Goal: Find specific page/section: Find specific page/section

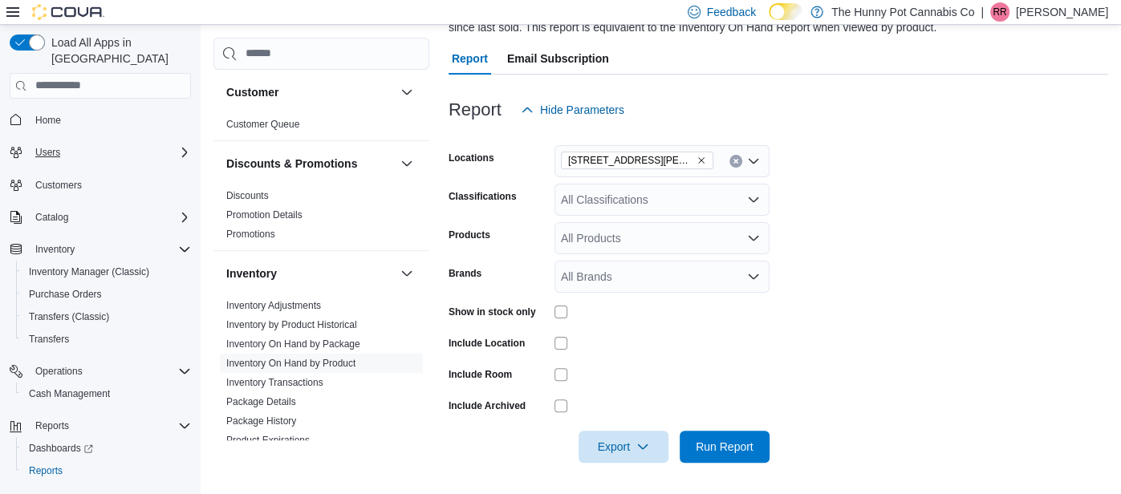
scroll to position [145, 0]
click at [48, 266] on span "Inventory Manager (Classic)" at bounding box center [89, 272] width 120 height 13
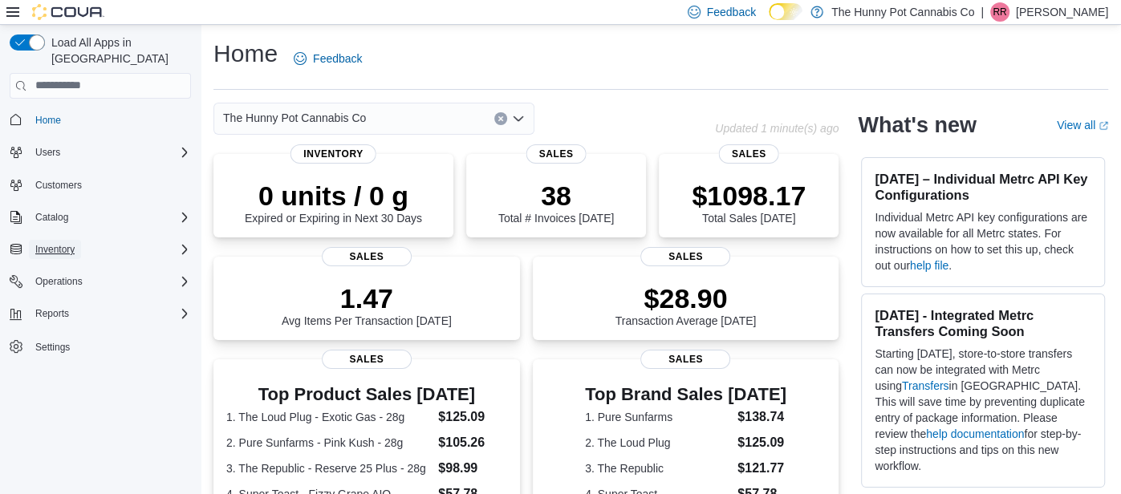
click at [71, 240] on span "Inventory" at bounding box center [54, 249] width 39 height 19
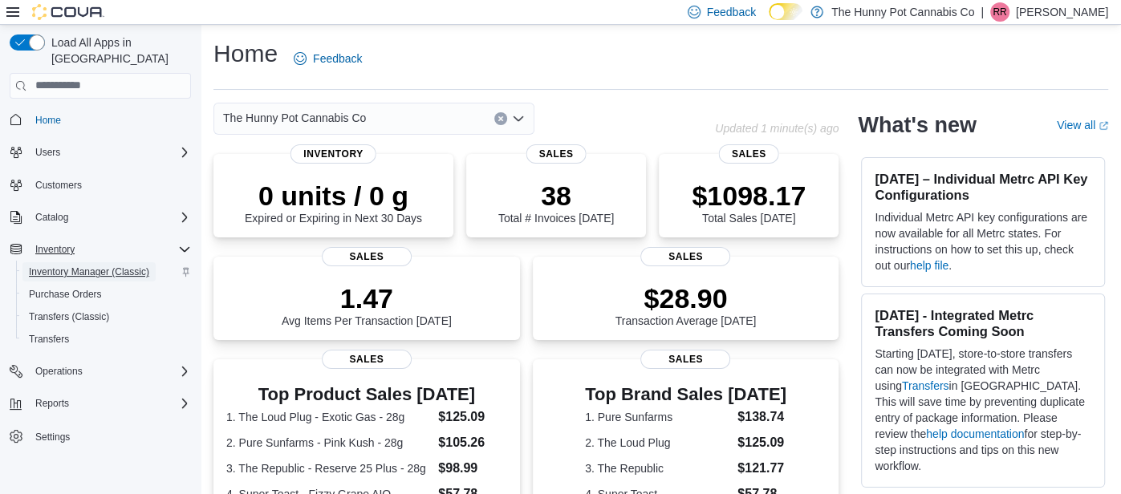
click at [76, 266] on span "Inventory Manager (Classic)" at bounding box center [89, 272] width 120 height 13
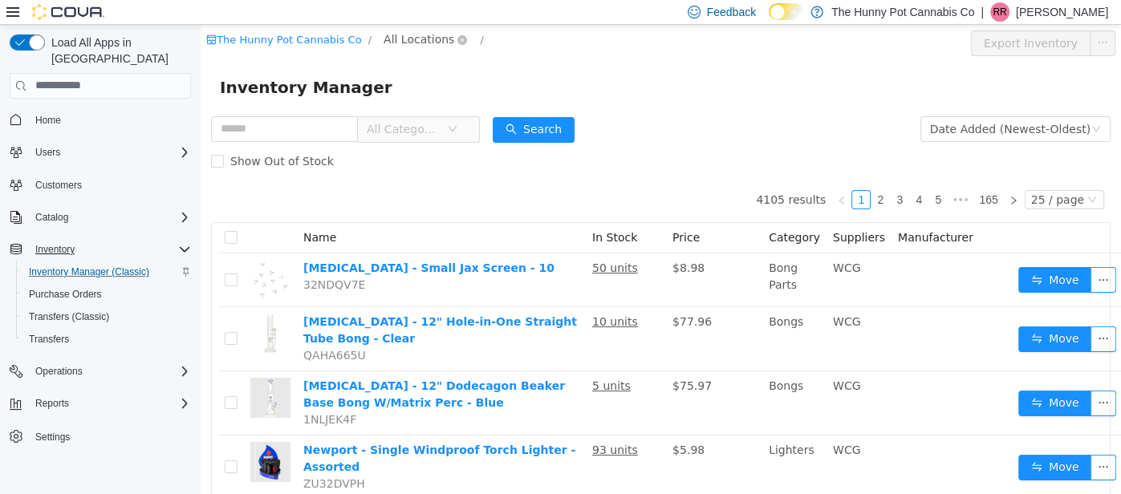
click at [439, 40] on span "All Locations" at bounding box center [425, 39] width 95 height 19
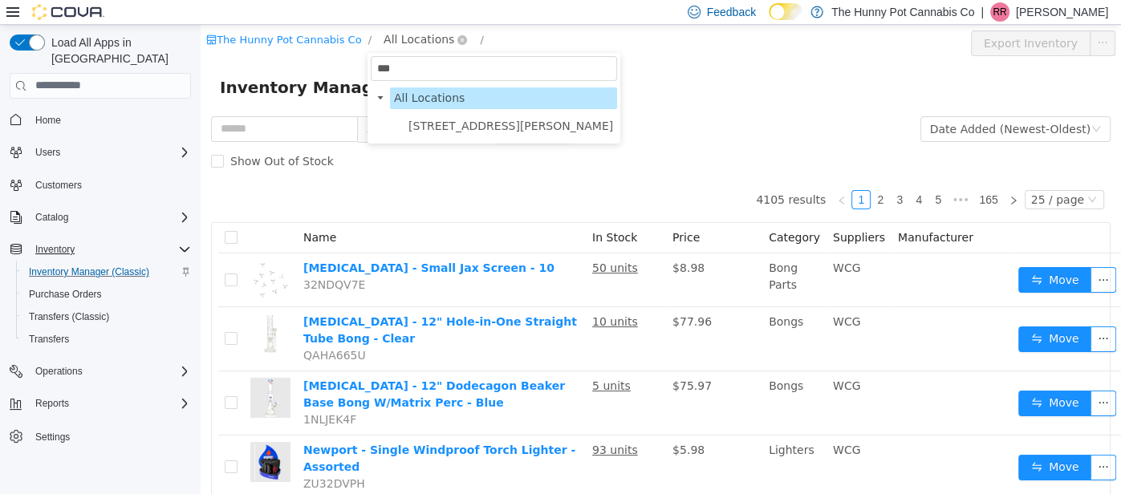
type input "****"
click at [442, 128] on span "[STREET_ADDRESS][PERSON_NAME]" at bounding box center [510, 125] width 205 height 13
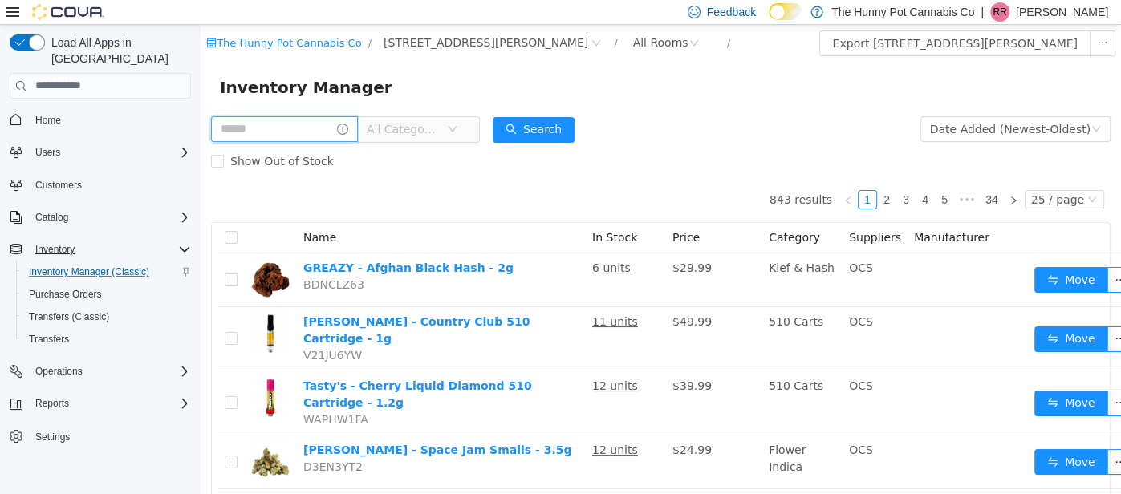
click at [332, 124] on input "text" at bounding box center [284, 129] width 147 height 26
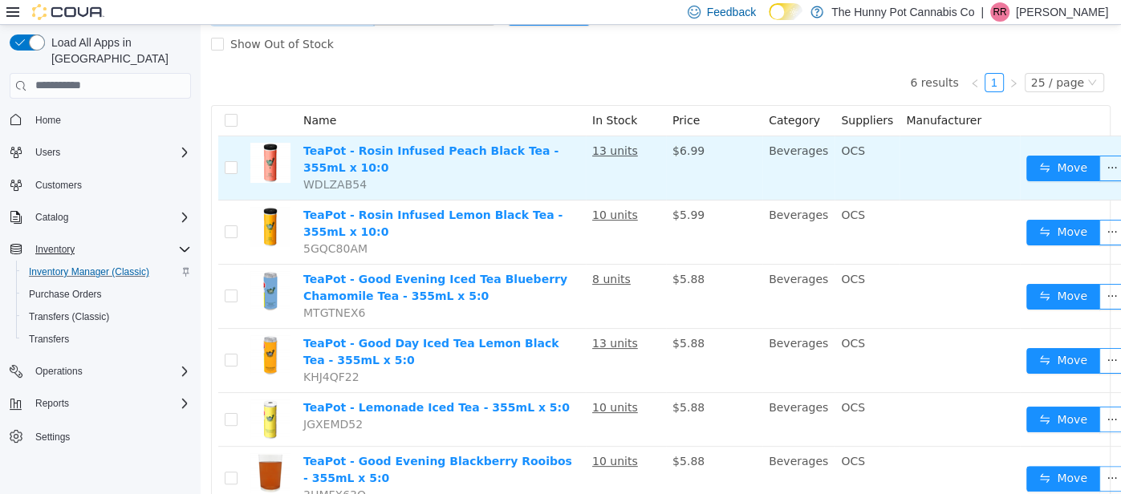
scroll to position [126, 0]
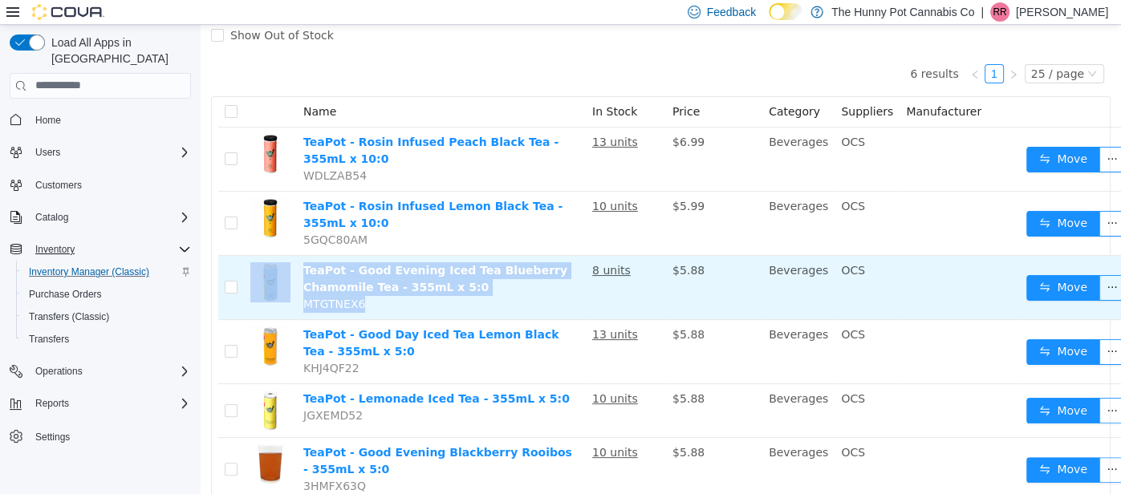
drag, startPoint x: 381, startPoint y: 307, endPoint x: 286, endPoint y: 264, distance: 103.8
click at [286, 264] on tr "TeaPot - Good Evening Iced Tea Blueberry Chamomile Tea - 355mL x 5:0 MTGTNEX6 8…" at bounding box center [677, 287] width 918 height 64
copy tr "TeaPot - Good Evening Iced Tea Blueberry Chamomile Tea - 355mL x 5:0 MTGTNEX6"
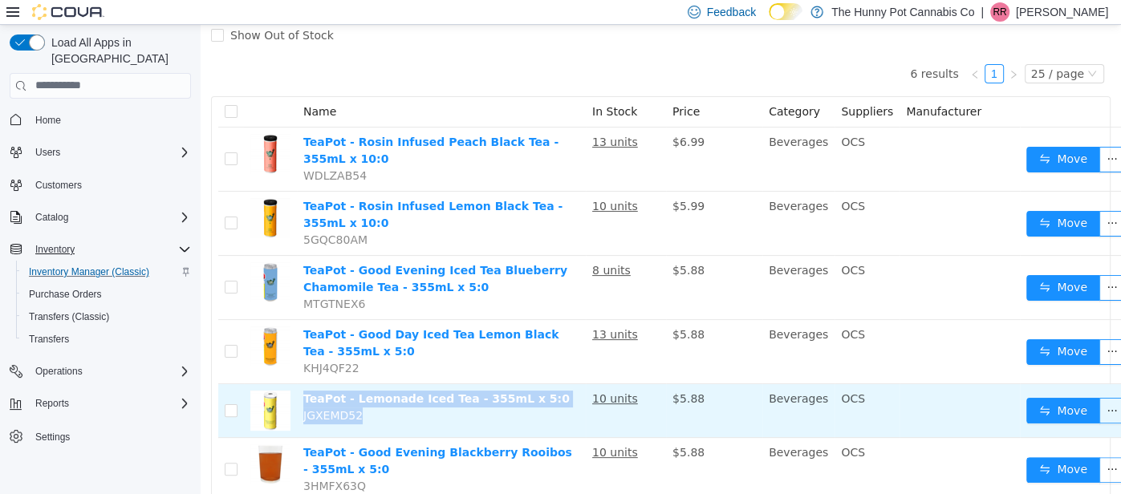
drag, startPoint x: 367, startPoint y: 409, endPoint x: 303, endPoint y: 394, distance: 65.2
click at [303, 394] on td "TeaPot - Lemonade Iced Tea - 355mL x 5:0 JGXEMD52" at bounding box center [441, 411] width 289 height 54
copy td "TeaPot - Lemonade Iced Tea - 355mL x 5:0 JGXEMD52"
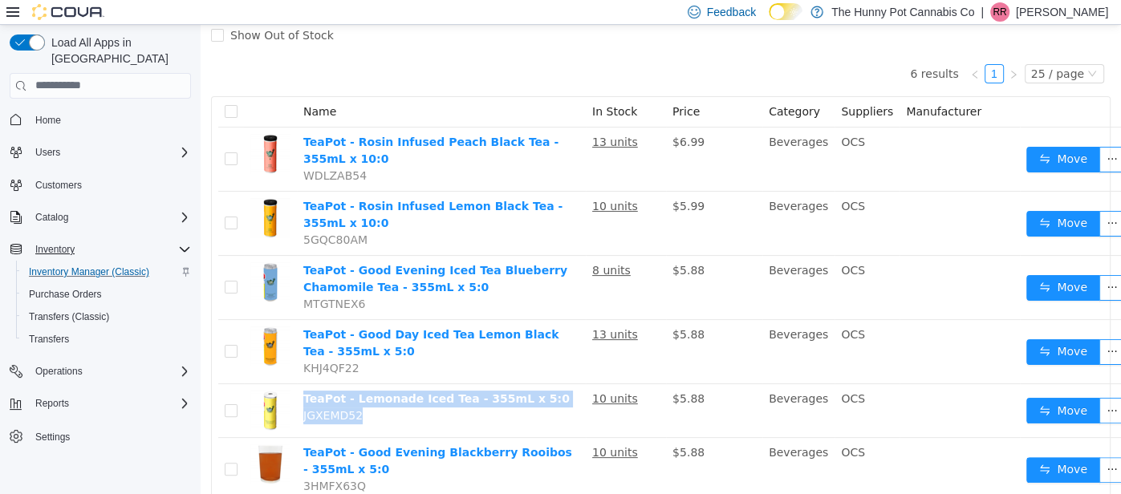
scroll to position [0, 0]
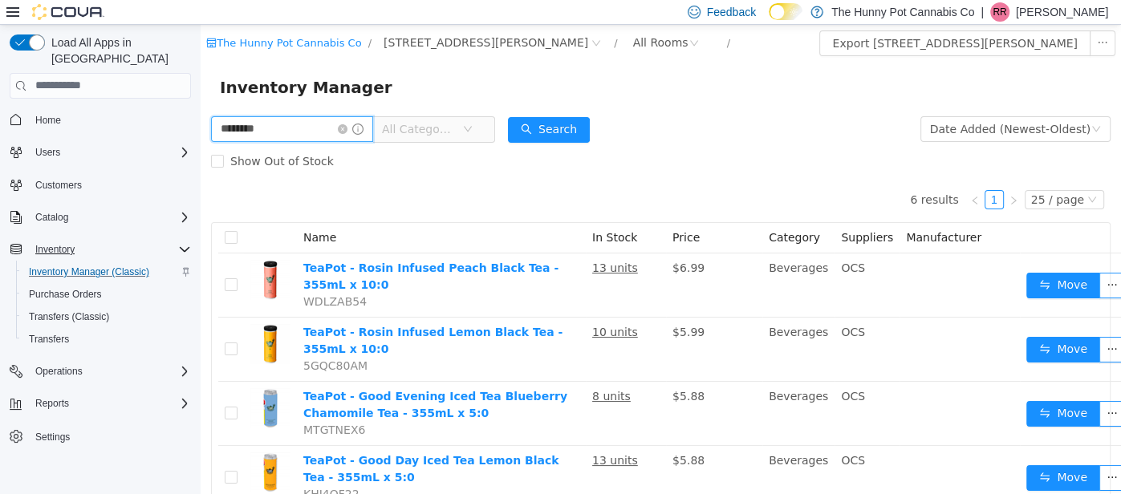
click at [257, 130] on input "********" at bounding box center [292, 129] width 162 height 26
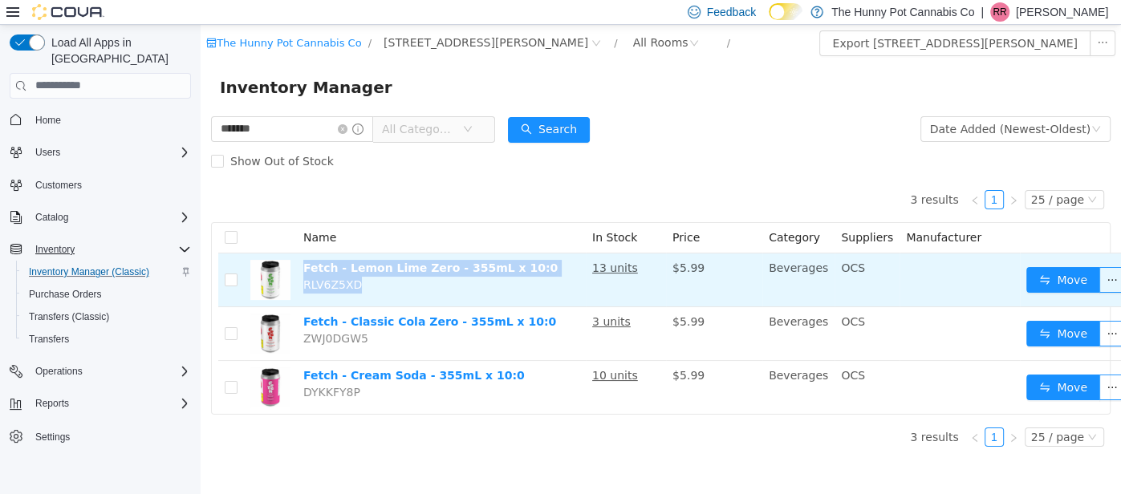
drag, startPoint x: 380, startPoint y: 289, endPoint x: 301, endPoint y: 254, distance: 85.9
click at [301, 254] on td "Fetch - Lemon Lime Zero - 355mL x 10:0 RLV6Z5XD" at bounding box center [441, 280] width 289 height 54
copy td "Fetch - Lemon Lime Zero - 355mL x 10:0 RLV6Z5XD"
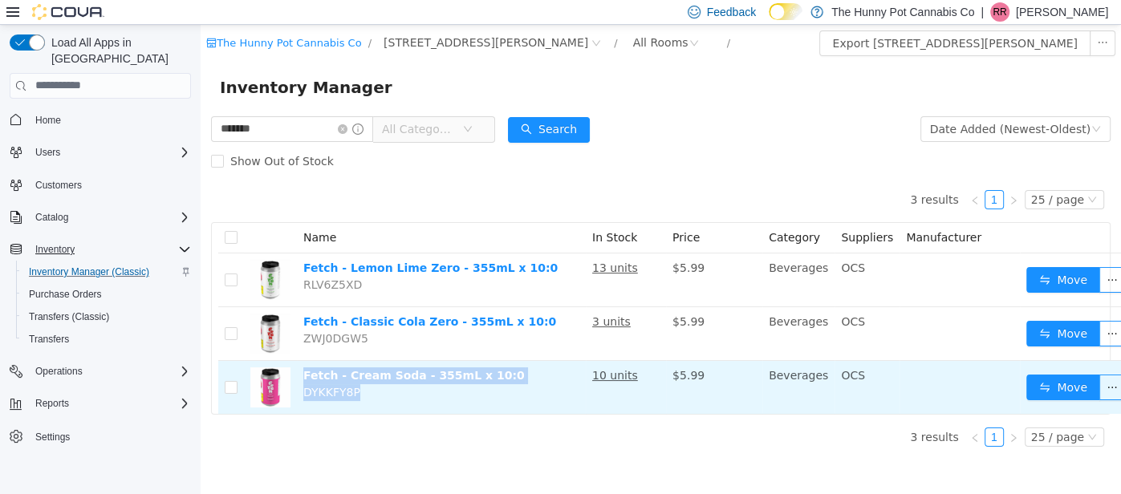
drag, startPoint x: 421, startPoint y: 389, endPoint x: 303, endPoint y: 369, distance: 119.7
click at [303, 369] on td "Fetch - Cream Soda - 355mL x 10:0 DYKKFY8P" at bounding box center [441, 386] width 289 height 53
copy td "Fetch - Cream Soda - 355mL x 10:0 DYKKFY8P"
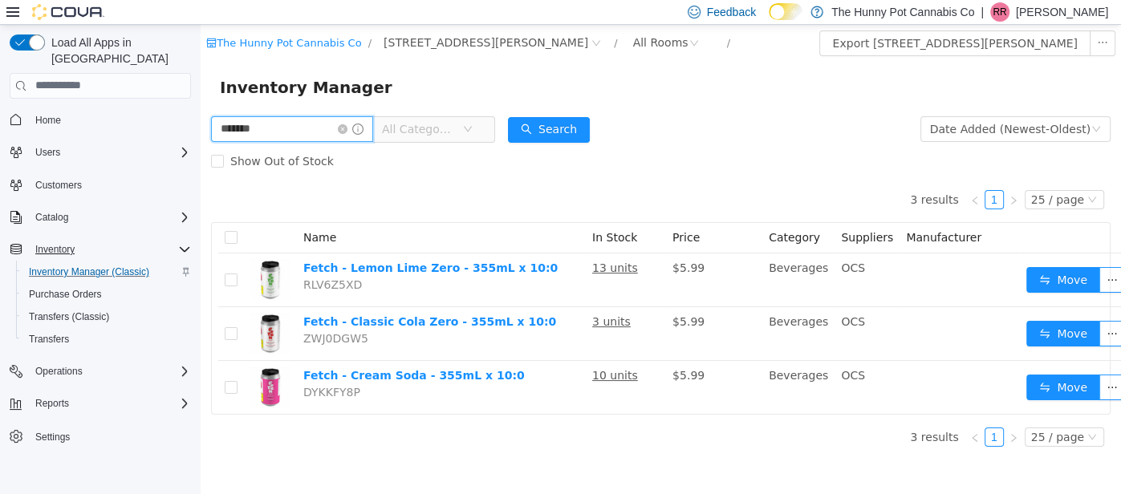
click at [246, 128] on input "*******" at bounding box center [292, 129] width 162 height 26
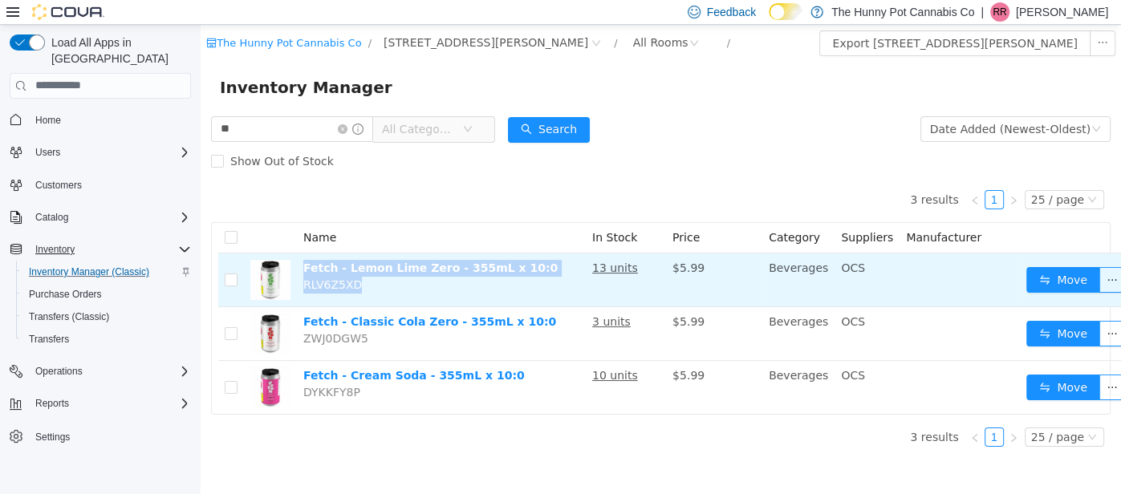
drag, startPoint x: 391, startPoint y: 296, endPoint x: 300, endPoint y: 259, distance: 97.9
click at [300, 259] on td "Fetch - Lemon Lime Zero - 355mL x 10:0 RLV6Z5XD" at bounding box center [441, 280] width 289 height 54
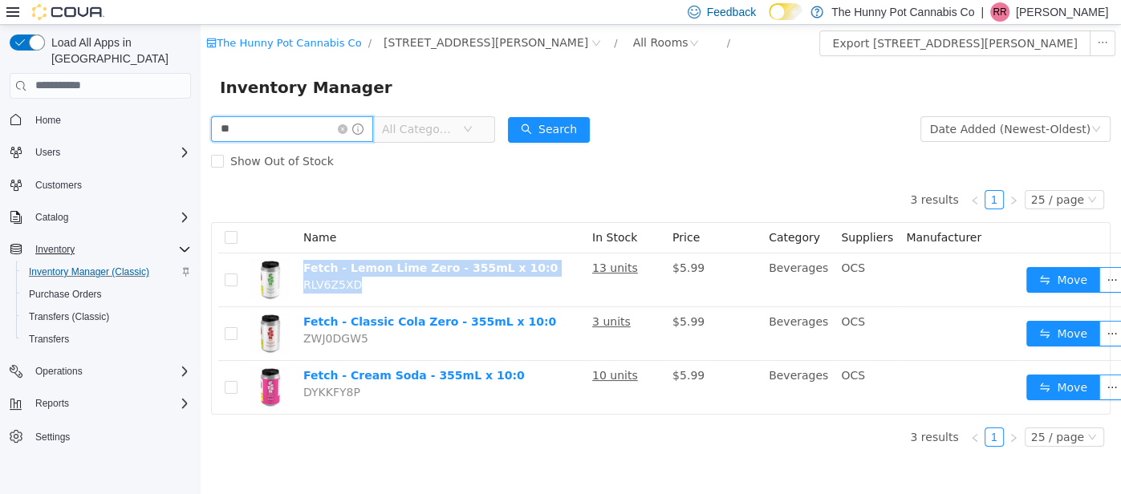
click at [225, 126] on input "**" at bounding box center [292, 129] width 162 height 26
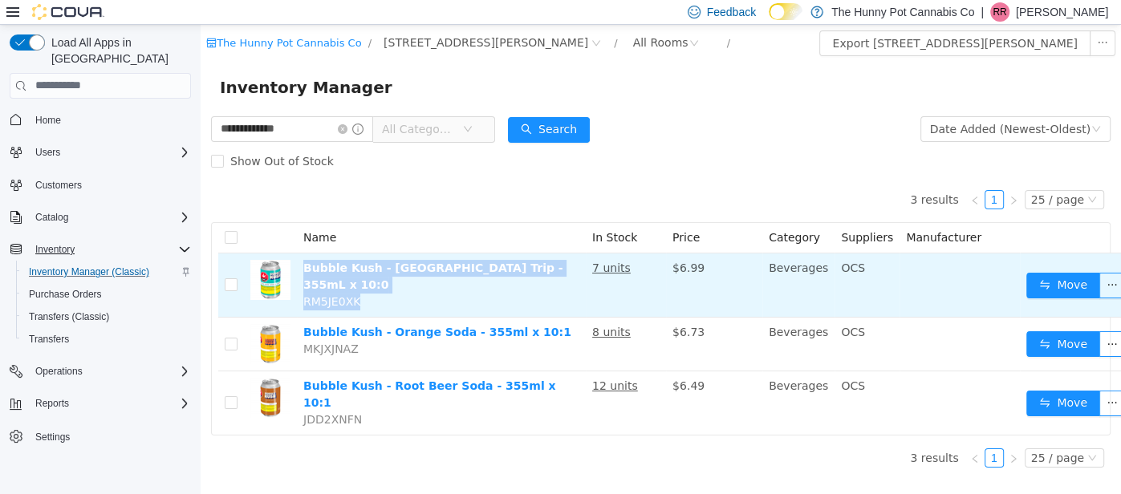
drag, startPoint x: 386, startPoint y: 285, endPoint x: 302, endPoint y: 266, distance: 86.4
click at [302, 266] on td "Bubble Kush - Tahiti Trip - 355mL x 10:0 RM5JE0XK" at bounding box center [441, 285] width 289 height 64
copy td "Bubble Kush - Tahiti Trip - 355mL x 10:0 RM5JE0XK"
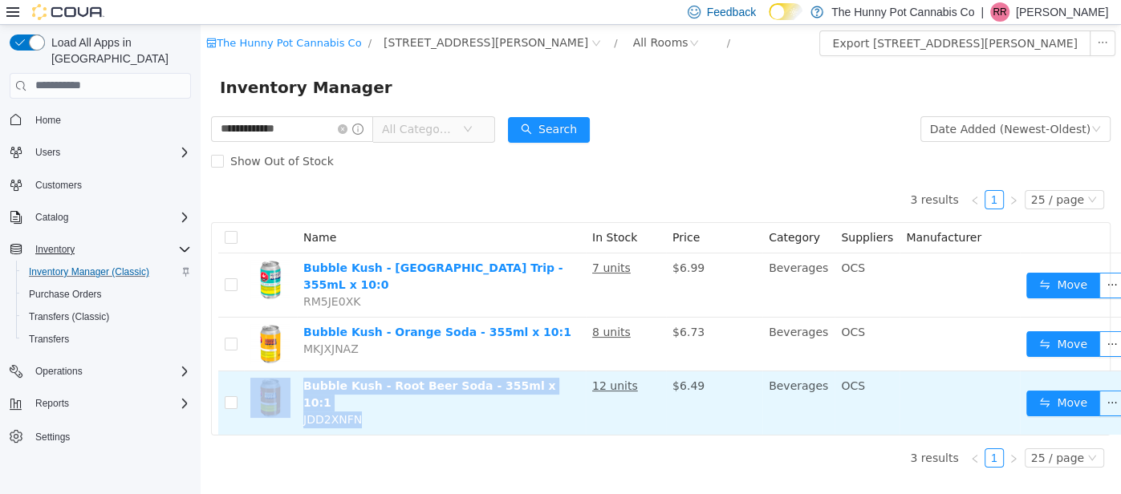
drag, startPoint x: 379, startPoint y: 398, endPoint x: 290, endPoint y: 366, distance: 93.9
click at [290, 371] on tr "Bubble Kush - Root Beer Soda - 355ml x 10:1 JDD2XNFN 12 units $6.49 Beverages O…" at bounding box center [677, 402] width 918 height 63
copy tr "Bubble Kush - Root Beer Soda - 355ml x 10:1 JDD2XNFN"
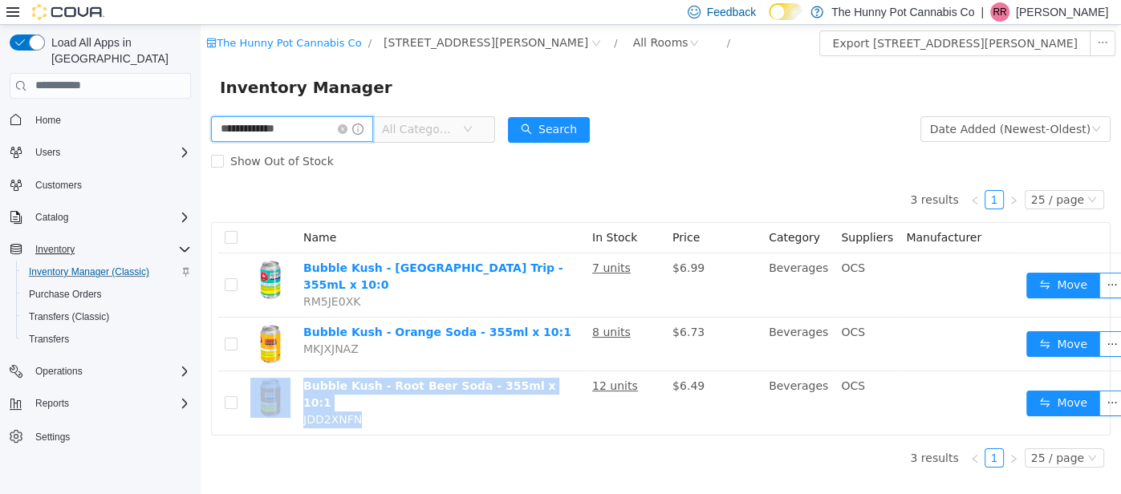
click at [285, 125] on input "**********" at bounding box center [292, 129] width 162 height 26
type input "********"
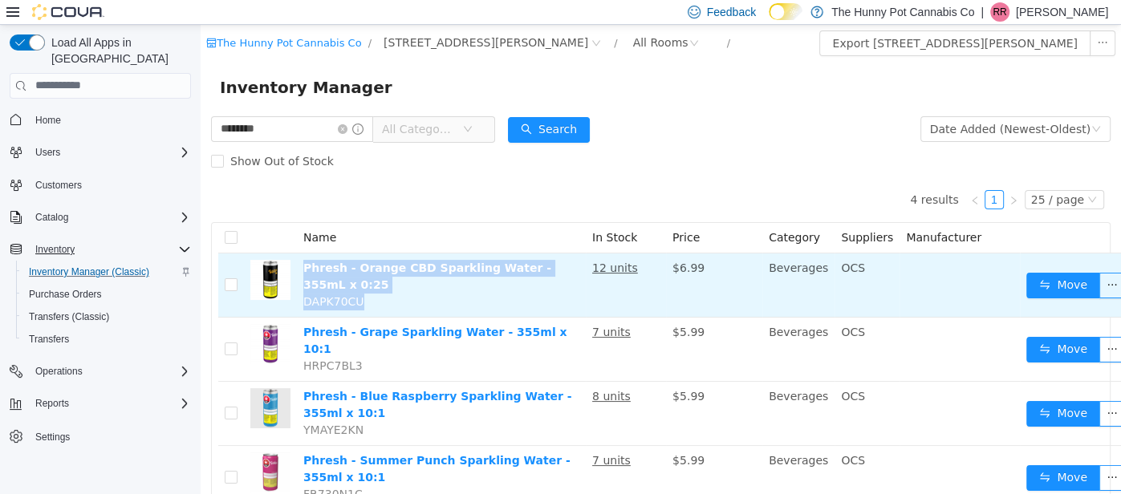
drag, startPoint x: 405, startPoint y: 303, endPoint x: 304, endPoint y: 265, distance: 108.2
click at [304, 265] on td "Phresh - Orange CBD Sparkling Water - 355mL x 0:25 DAPK70CU" at bounding box center [441, 285] width 289 height 64
copy td "Phresh - Orange CBD Sparkling Water - 355mL x 0:25 DAPK70CU"
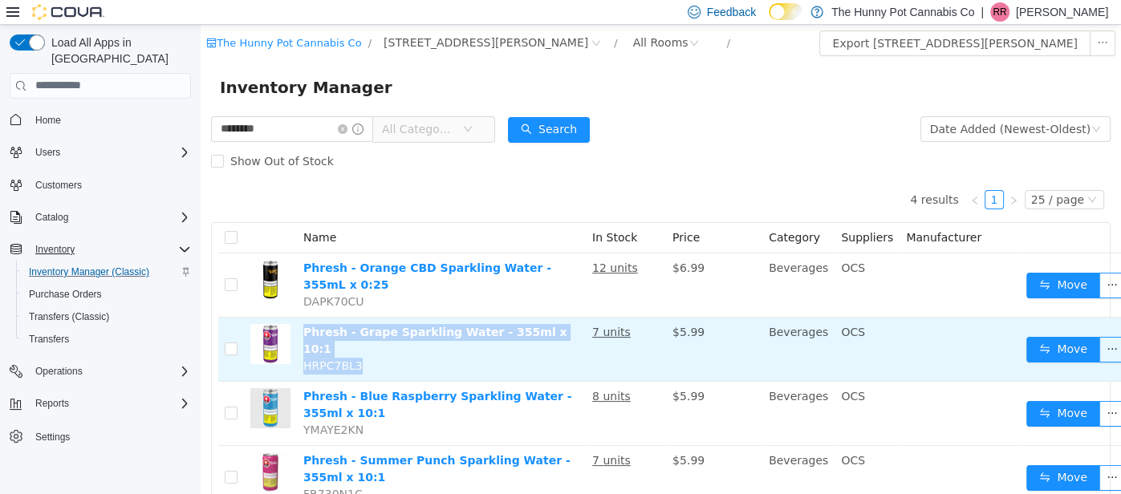
drag, startPoint x: 408, startPoint y: 351, endPoint x: 298, endPoint y: 321, distance: 113.9
click at [298, 321] on td "Phresh - Grape Sparkling Water - 355ml x 10:1 HRPC7BL3" at bounding box center [441, 349] width 289 height 64
copy td "Phresh - Grape Sparkling Water - 355ml x 10:1 HRPC7BL3"
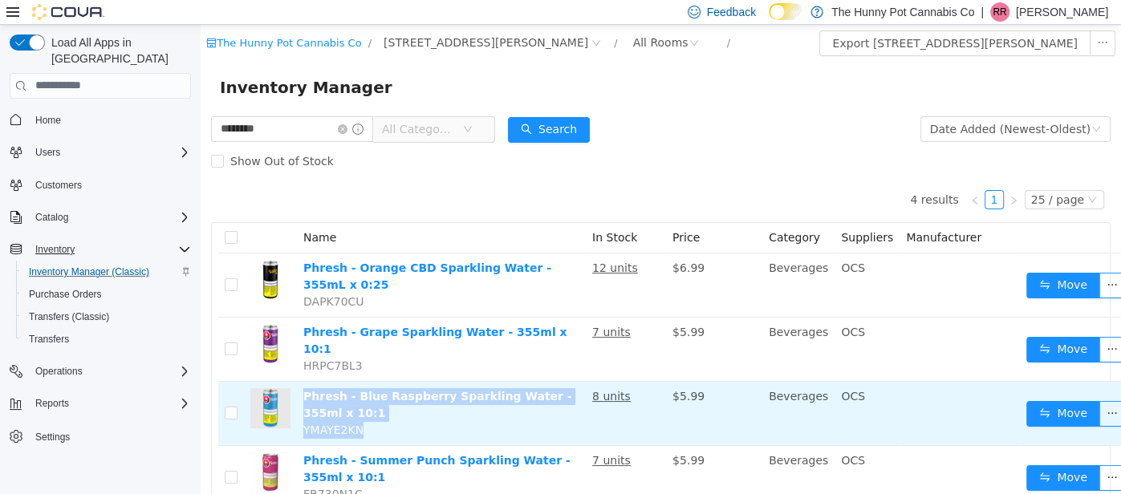
drag, startPoint x: 385, startPoint y: 414, endPoint x: 303, endPoint y: 388, distance: 86.0
click at [303, 388] on td "Phresh - Blue Raspberry Sparkling Water - 355ml x 10:1 YMAYE2KN" at bounding box center [441, 413] width 289 height 64
copy td "Phresh - Blue Raspberry Sparkling Water - 355ml x 10:1 YMAYE2KN"
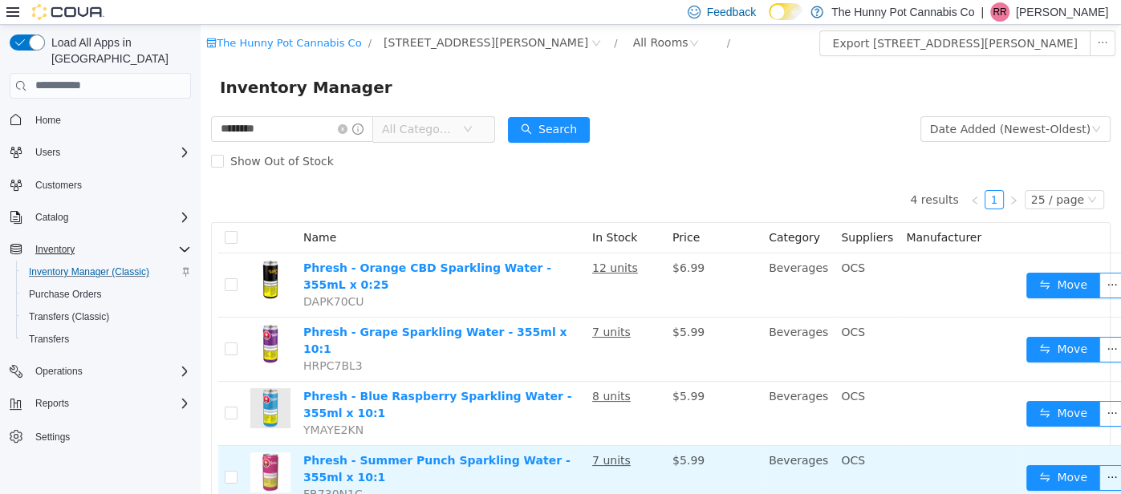
click at [445, 480] on td "Phresh - Summer Punch Sparkling Water - 355ml x 10:1 FR730N1C" at bounding box center [441, 476] width 289 height 63
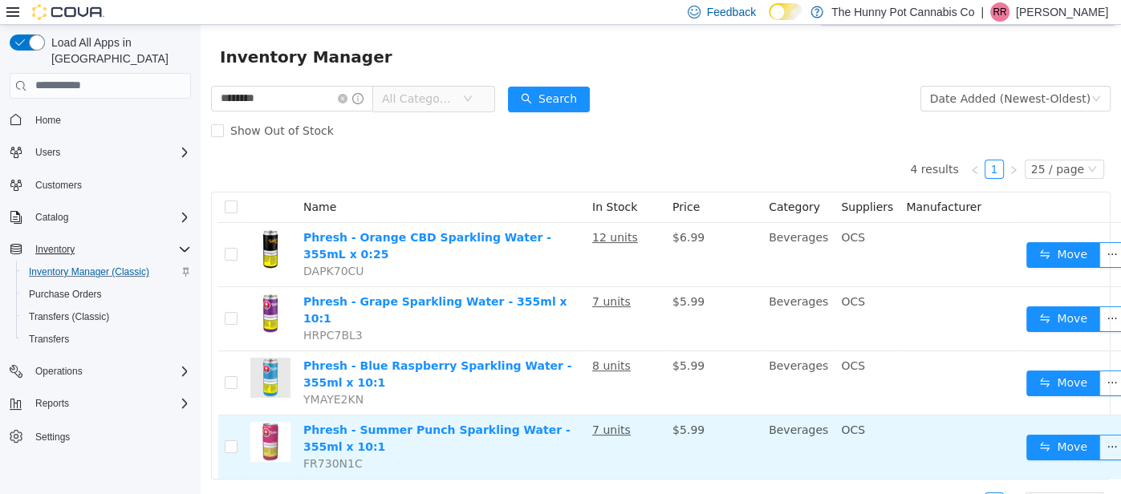
scroll to position [48, 0]
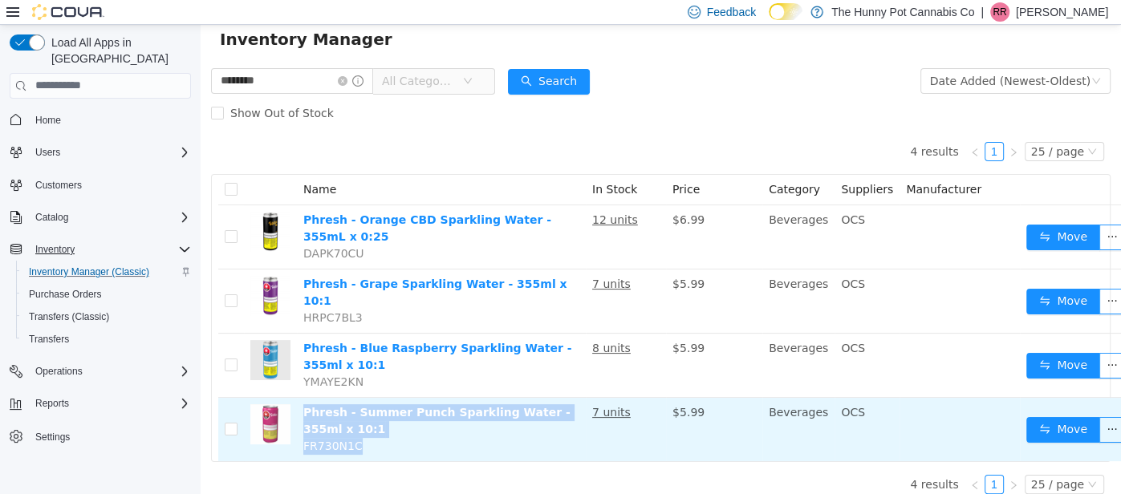
drag, startPoint x: 406, startPoint y: 436, endPoint x: 303, endPoint y: 397, distance: 110.4
click at [303, 397] on td "Phresh - Summer Punch Sparkling Water - 355ml x 10:1 FR730N1C" at bounding box center [441, 428] width 289 height 63
copy td "Phresh - Summer Punch Sparkling Water - 355ml x 10:1 FR730N1C"
